Goal: Task Accomplishment & Management: Use online tool/utility

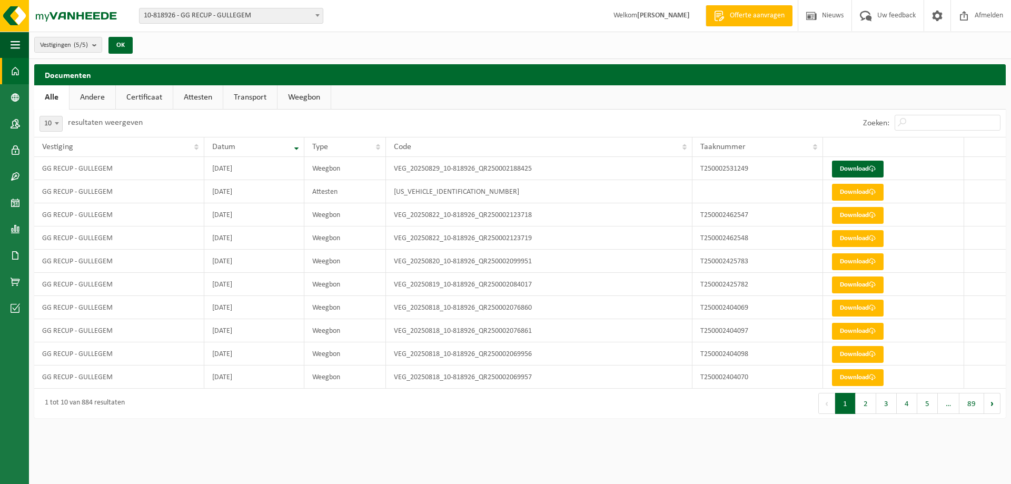
click at [18, 67] on span at bounding box center [15, 71] width 9 height 26
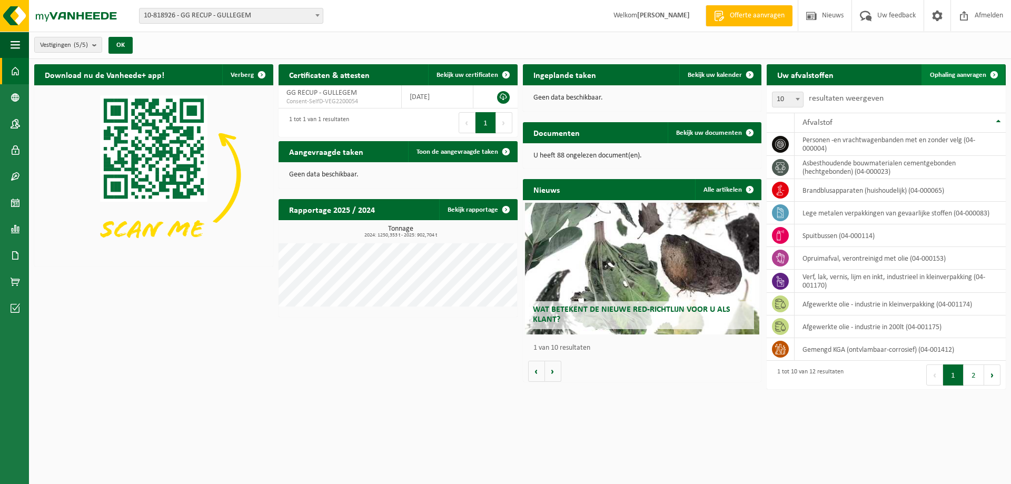
click at [963, 75] on span "Ophaling aanvragen" at bounding box center [958, 75] width 56 height 7
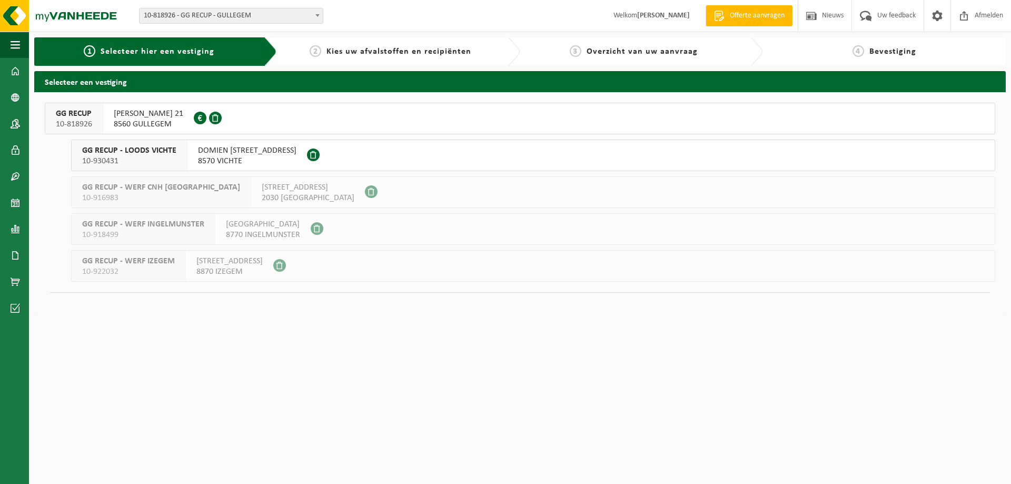
click at [179, 118] on span "[PERSON_NAME] 21" at bounding box center [149, 113] width 70 height 11
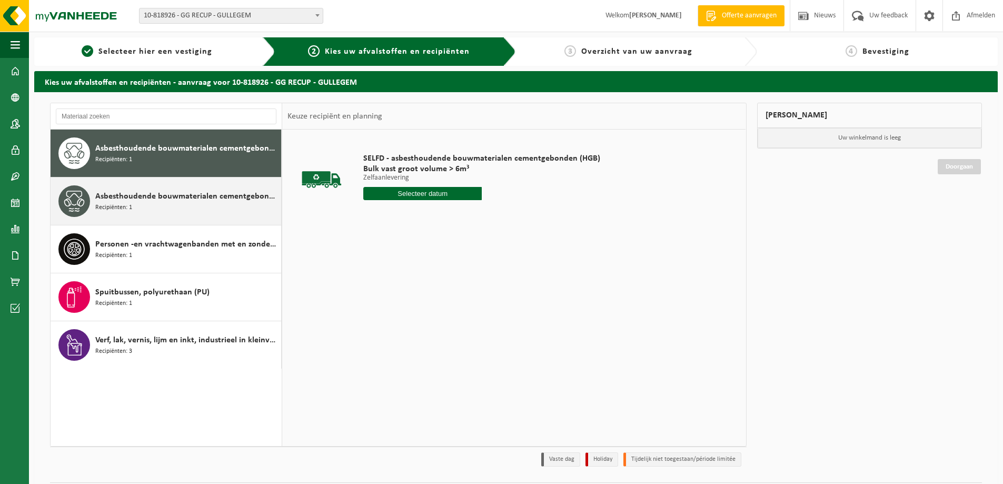
click at [241, 201] on span "Asbesthoudende bouwmaterialen cementgebonden met isolatie(hechtgebonden)" at bounding box center [186, 196] width 183 height 13
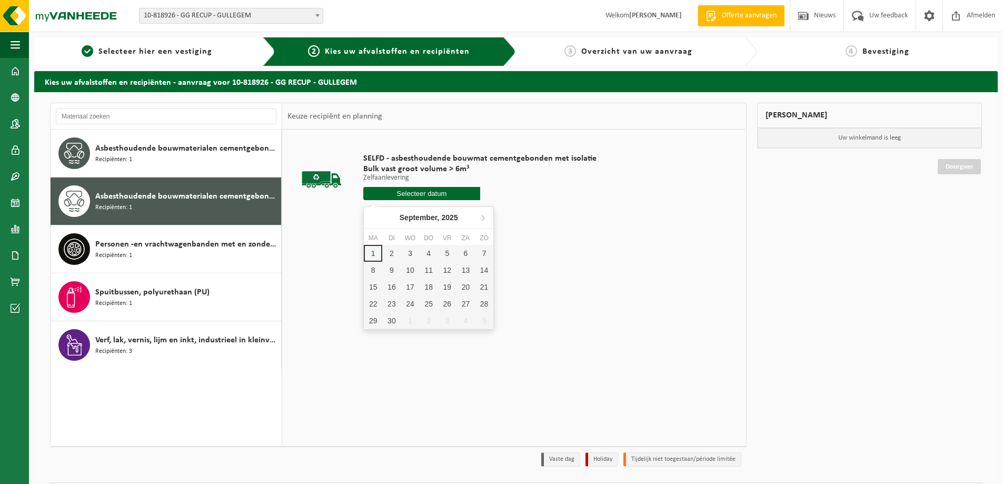
click at [420, 191] on input "text" at bounding box center [421, 193] width 117 height 13
click at [376, 252] on div "1" at bounding box center [373, 253] width 18 height 17
type input "Van [DATE]"
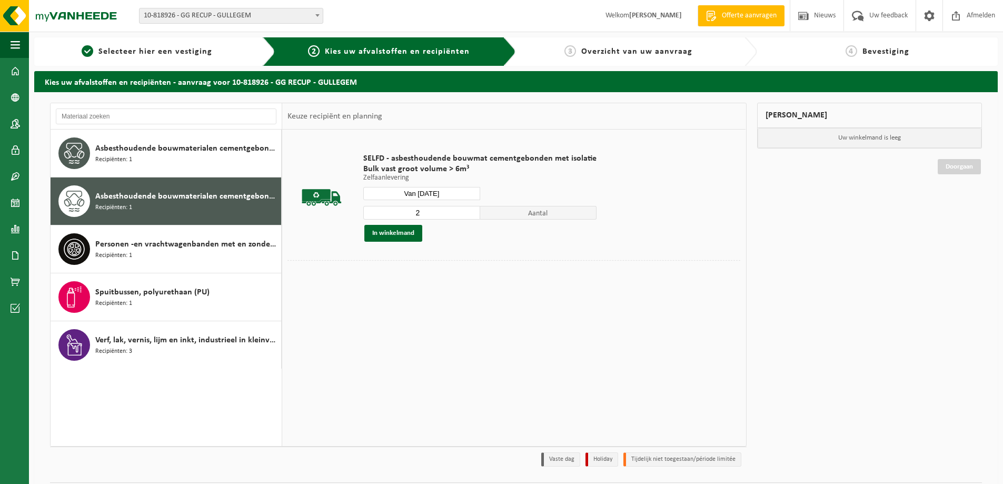
click at [471, 211] on input "2" at bounding box center [421, 213] width 117 height 14
click at [471, 211] on input "3" at bounding box center [421, 213] width 117 height 14
type input "4"
click at [471, 211] on input "4" at bounding box center [421, 213] width 117 height 14
click at [406, 236] on button "In winkelmand" at bounding box center [393, 233] width 58 height 17
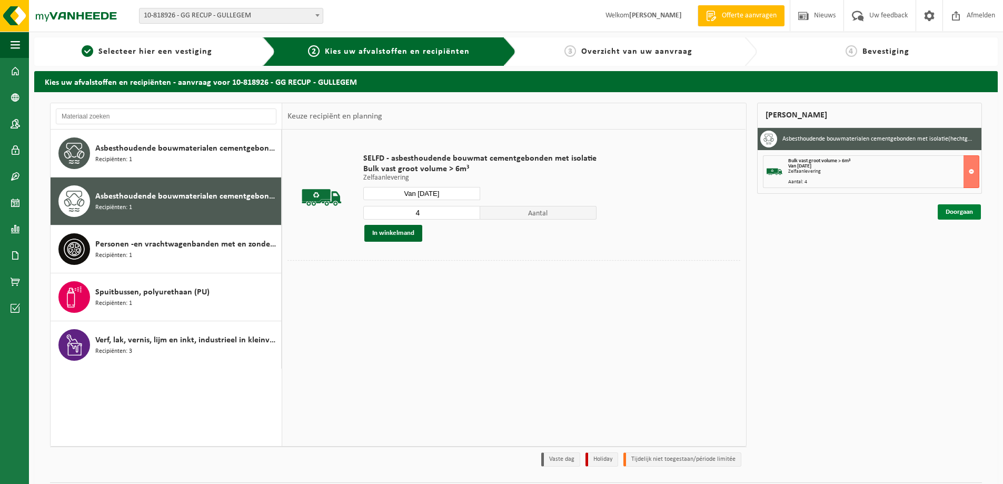
click at [963, 214] on link "Doorgaan" at bounding box center [959, 211] width 43 height 15
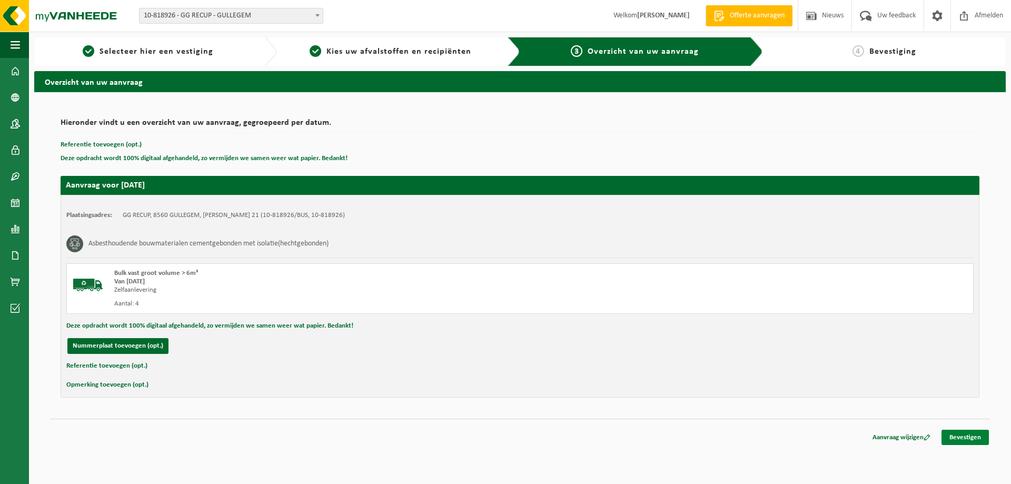
click at [959, 433] on link "Bevestigen" at bounding box center [965, 437] width 47 height 15
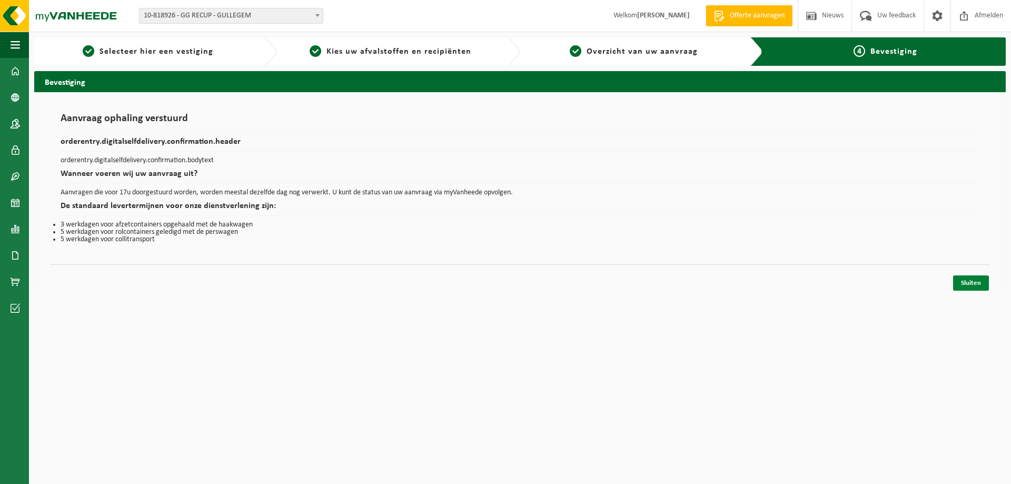
click at [981, 282] on link "Sluiten" at bounding box center [971, 282] width 36 height 15
